Goal: Information Seeking & Learning: Learn about a topic

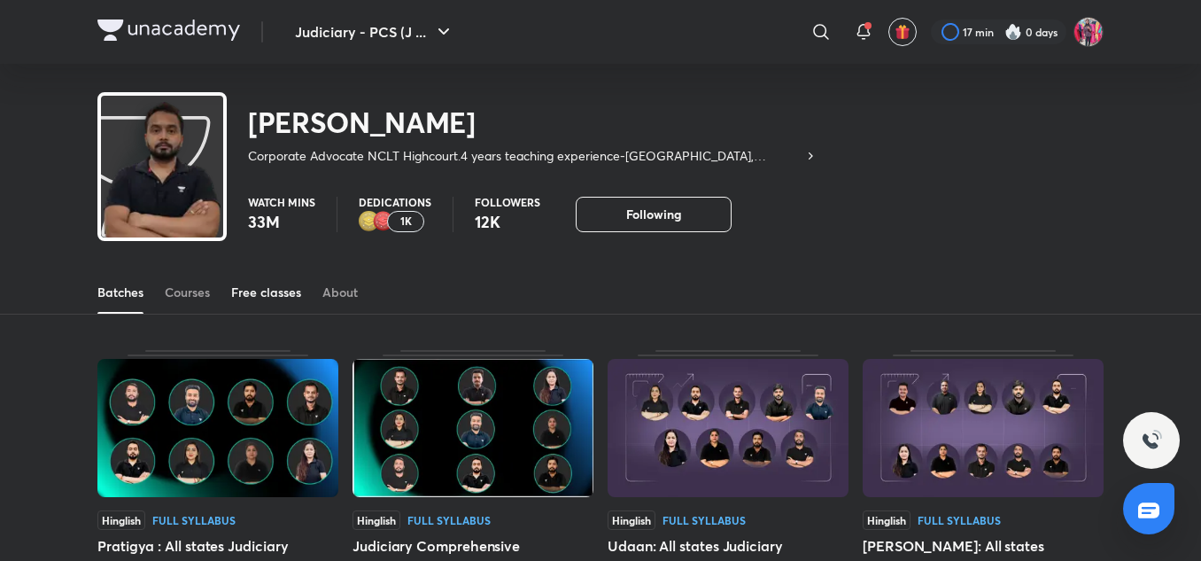
click at [270, 299] on div "Free classes" at bounding box center [266, 292] width 70 height 18
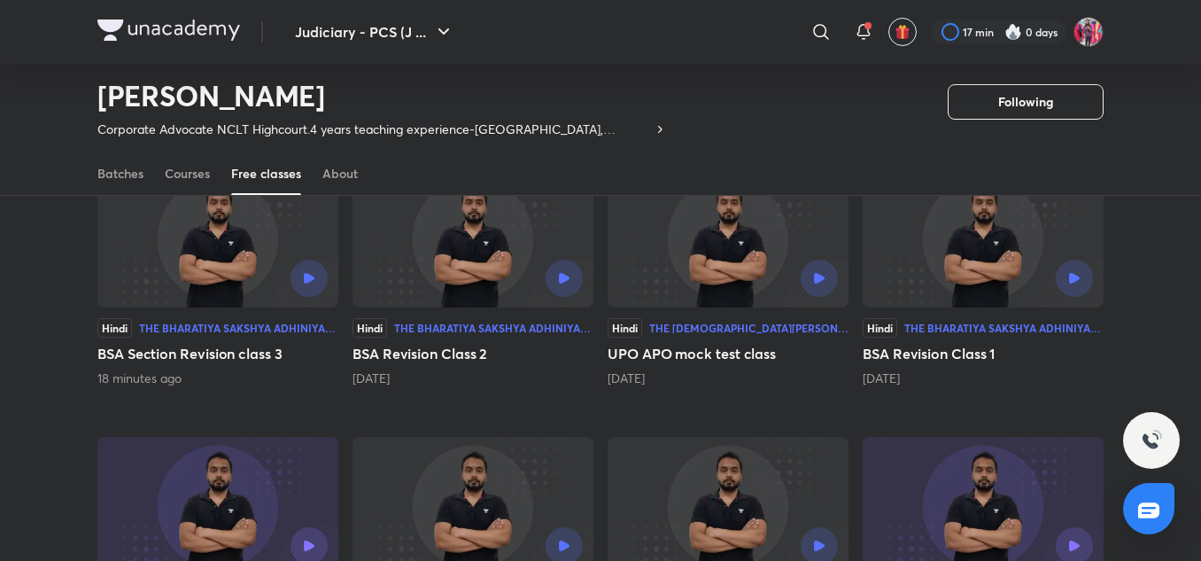
scroll to position [183, 0]
click at [248, 271] on div at bounding box center [273, 278] width 110 height 37
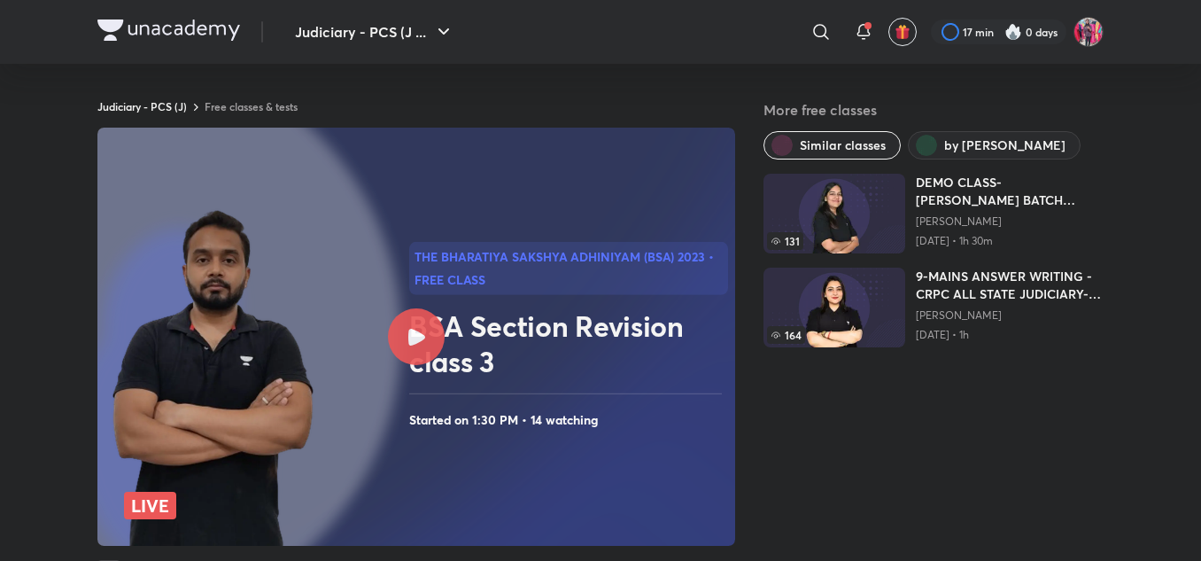
click at [189, 27] on img at bounding box center [168, 29] width 143 height 21
